Goal: Task Accomplishment & Management: Complete application form

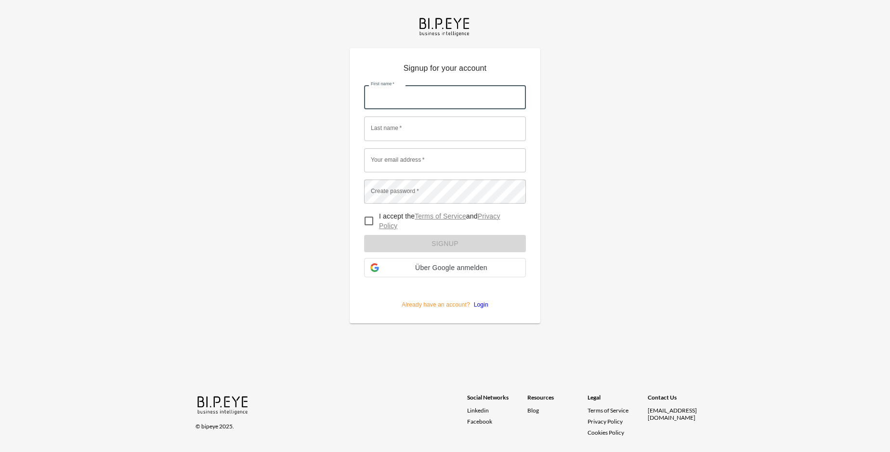
click at [445, 85] on input "First name   *" at bounding box center [445, 97] width 162 height 24
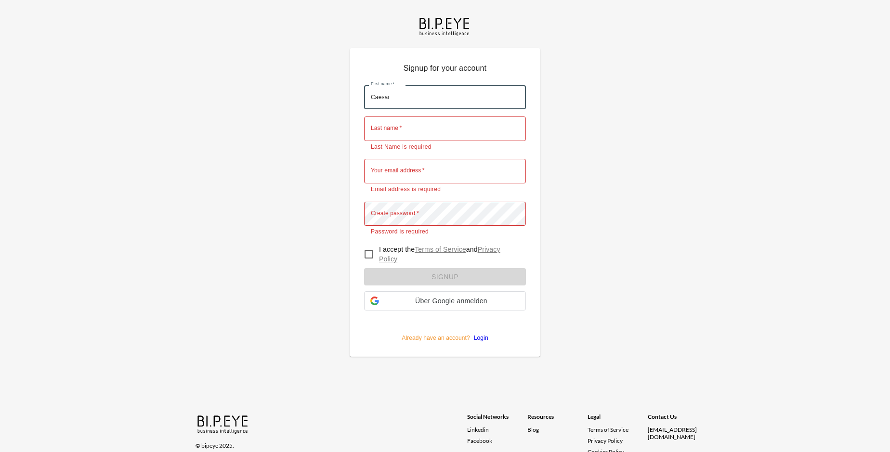
type input "Caesar"
click at [445, 117] on input "Last name   *" at bounding box center [445, 129] width 162 height 24
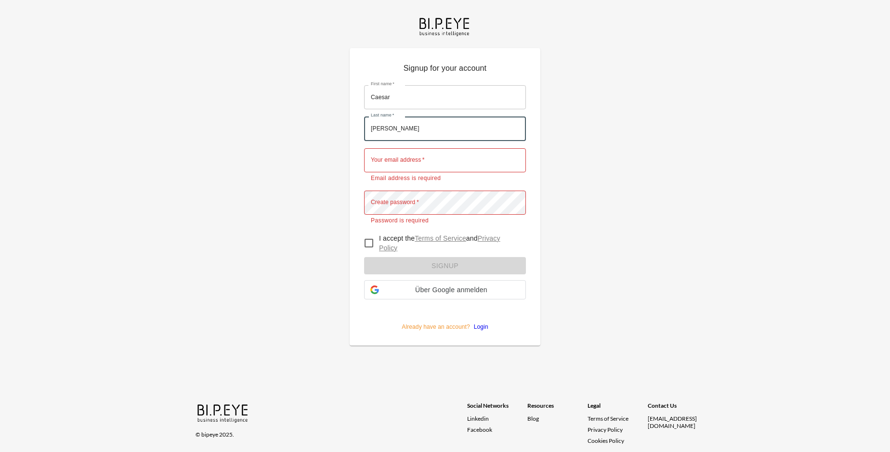
type input "[PERSON_NAME]"
click at [445, 148] on input "Your email address   *" at bounding box center [445, 160] width 162 height 24
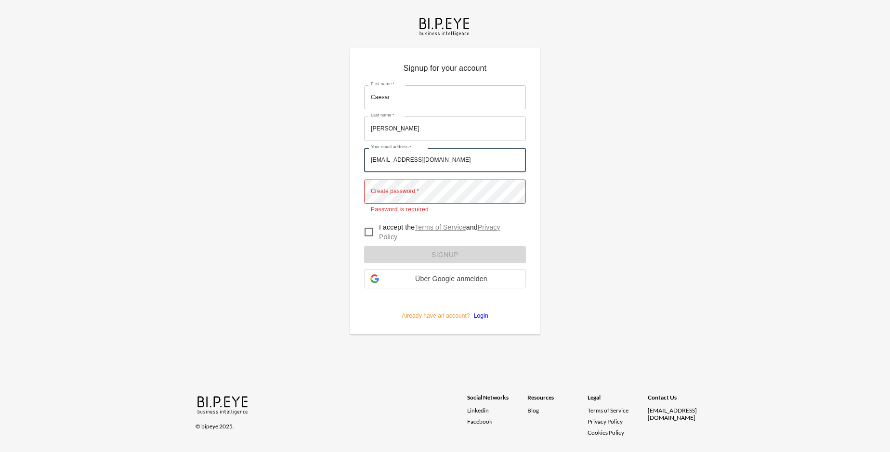
type input "[EMAIL_ADDRESS][DOMAIN_NAME]"
click at [369, 222] on input "I accept the Terms of Service and Privacy Policy" at bounding box center [369, 232] width 20 height 20
checkbox input "true"
click at [445, 241] on form "First name   * [PERSON_NAME] First name   * Last name   * [PERSON_NAME] Last na…" at bounding box center [445, 199] width 162 height 242
